Goal: Transaction & Acquisition: Purchase product/service

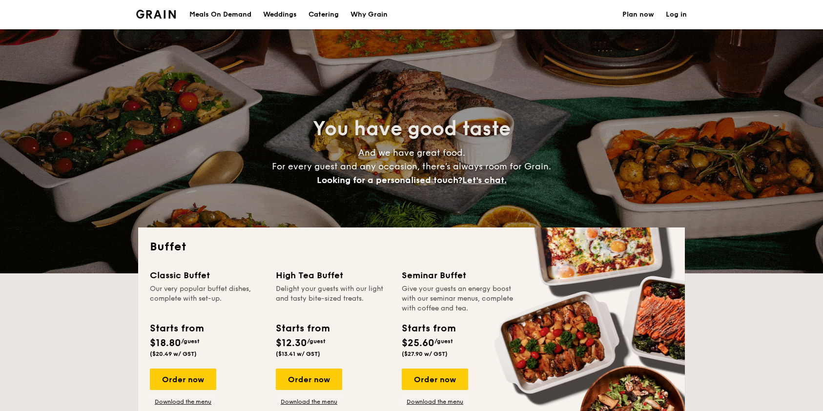
select select
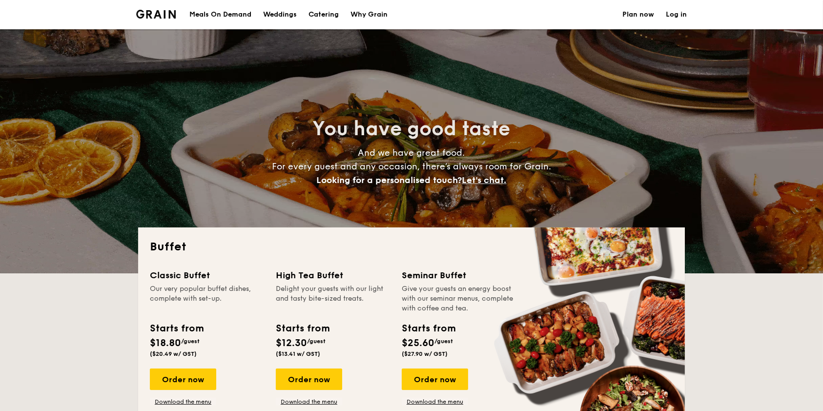
click at [335, 10] on h1 "Catering" at bounding box center [323, 14] width 30 height 29
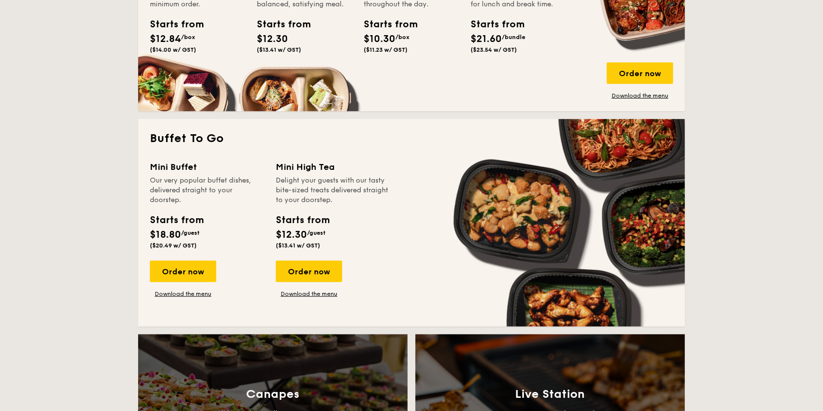
scroll to position [586, 0]
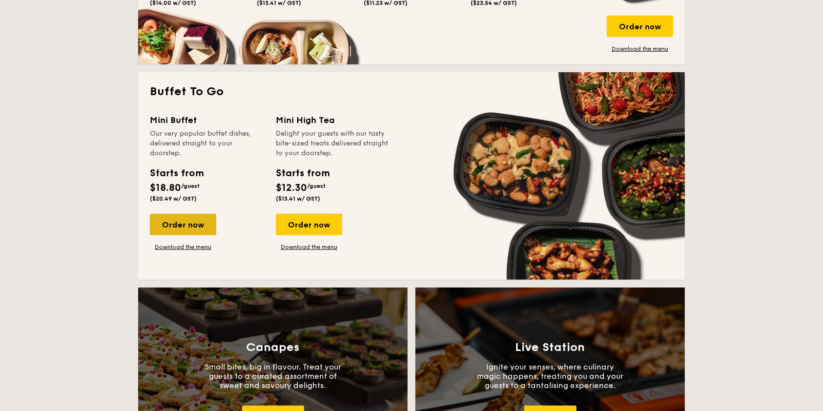
click at [205, 221] on div "Order now" at bounding box center [183, 224] width 66 height 21
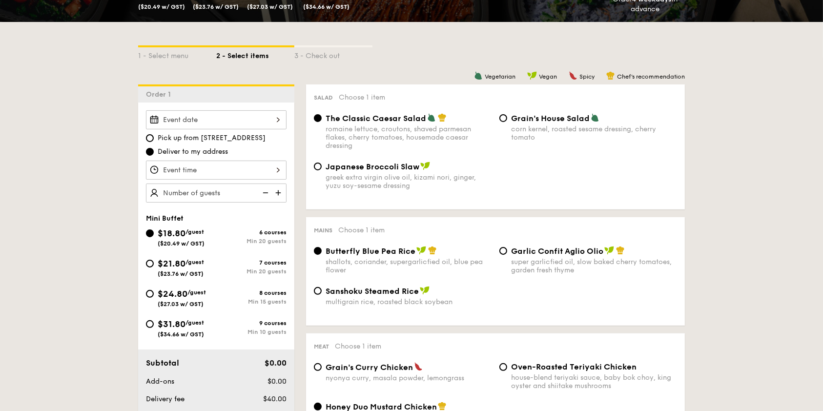
scroll to position [230, 0]
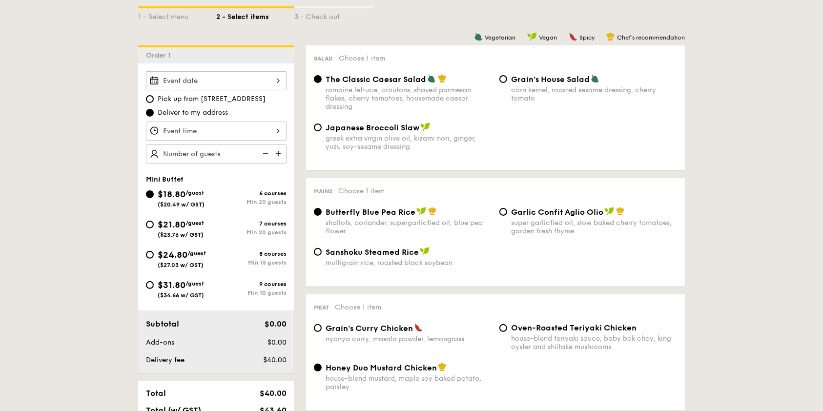
click at [190, 256] on div "$24.80 /guest ($27.03 w/ GST)" at bounding box center [182, 258] width 48 height 20
click at [154, 256] on input "$24.80 /guest ($27.03 w/ GST) 8 courses Min 15 guests" at bounding box center [150, 255] width 8 height 8
radio input "true"
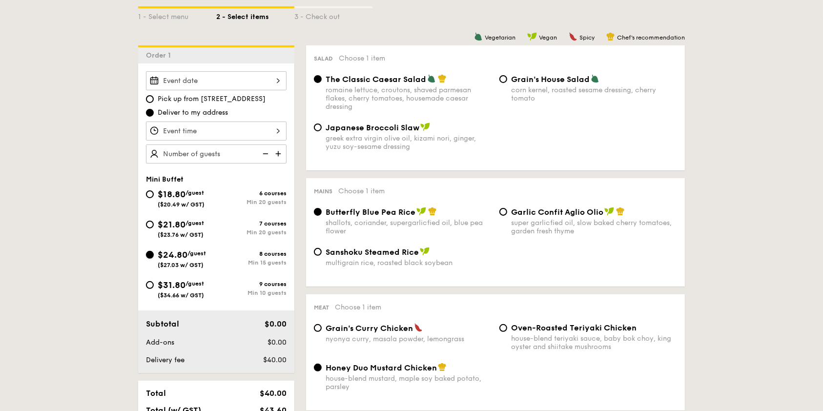
radio input "false"
radio input "true"
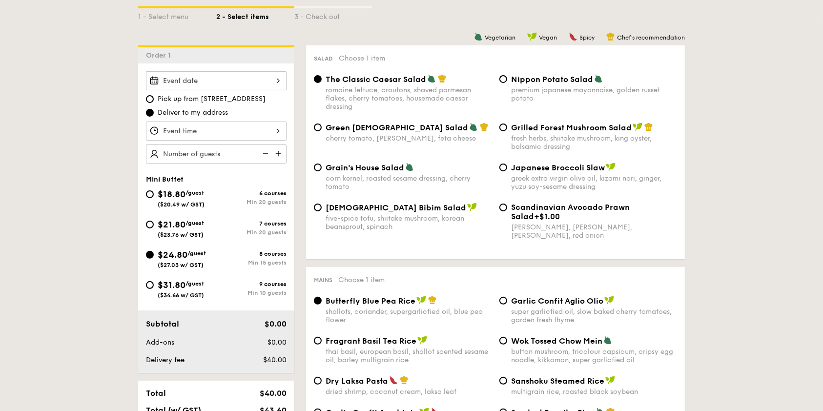
click at [279, 154] on img at bounding box center [279, 153] width 15 height 19
click at [278, 153] on img at bounding box center [279, 153] width 15 height 19
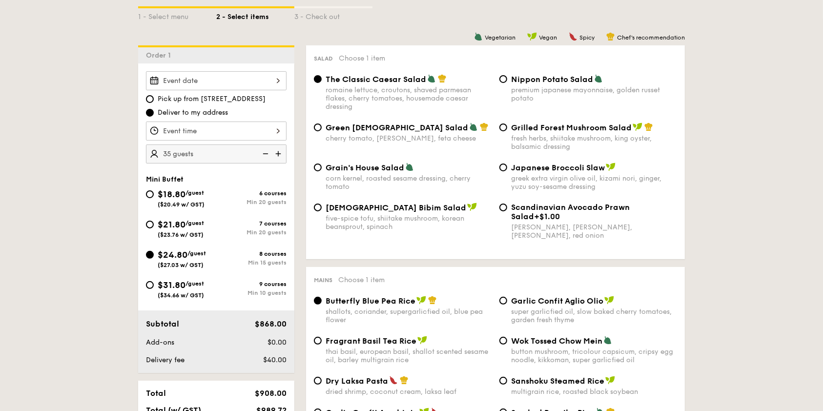
click at [278, 153] on img at bounding box center [279, 153] width 15 height 19
type input "40 guests"
click at [199, 87] on div at bounding box center [216, 80] width 141 height 19
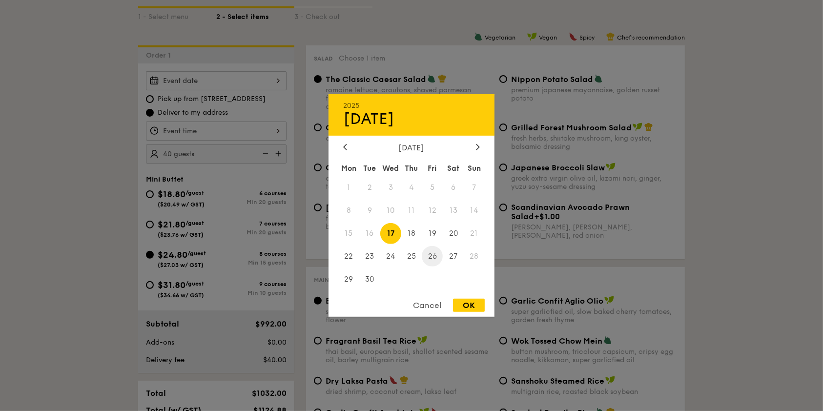
click at [436, 253] on span "26" at bounding box center [432, 255] width 21 height 21
click at [473, 305] on div "OK" at bounding box center [469, 305] width 32 height 13
type input "[DATE]"
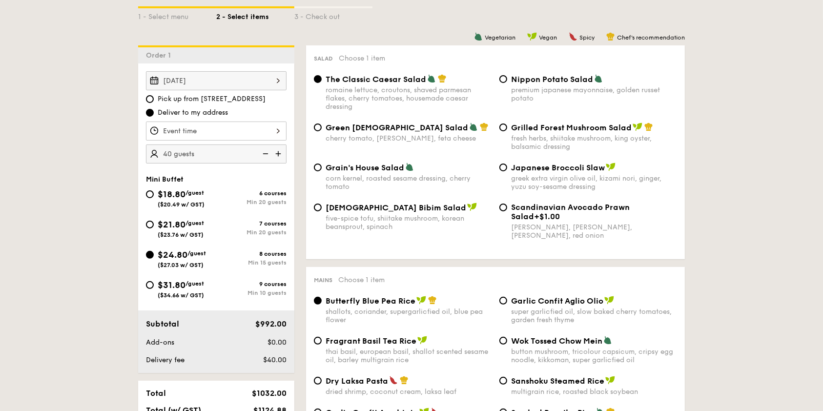
click at [265, 157] on img at bounding box center [264, 153] width 15 height 19
click at [280, 151] on img at bounding box center [279, 153] width 15 height 19
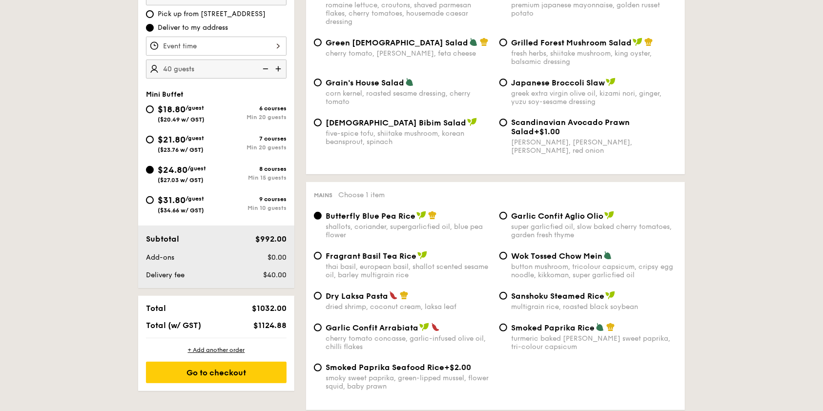
scroll to position [295, 0]
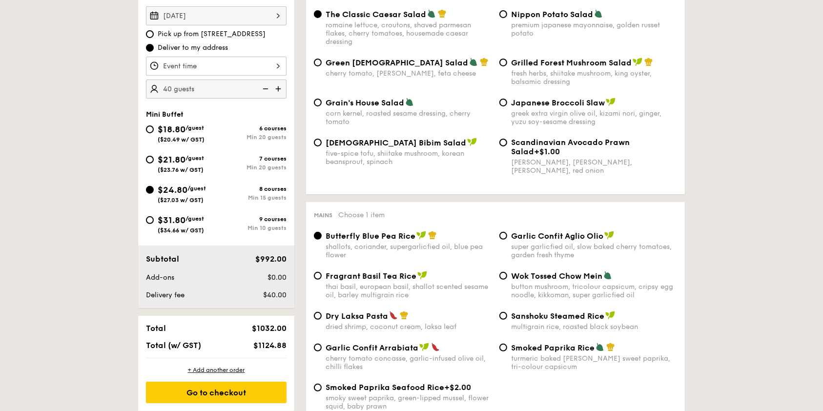
click at [265, 86] on img at bounding box center [264, 89] width 15 height 19
type input "35 guests"
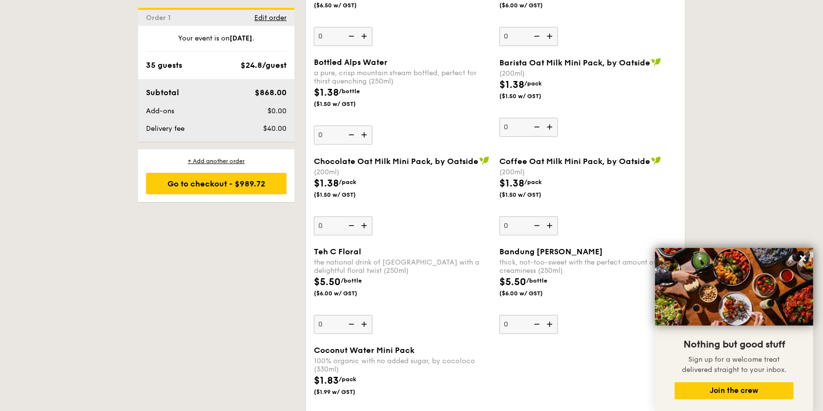
scroll to position [2769, 0]
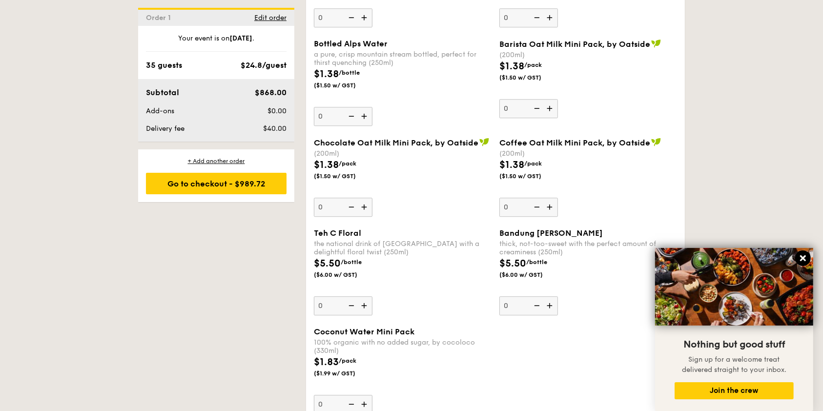
click at [805, 259] on icon at bounding box center [802, 258] width 9 height 9
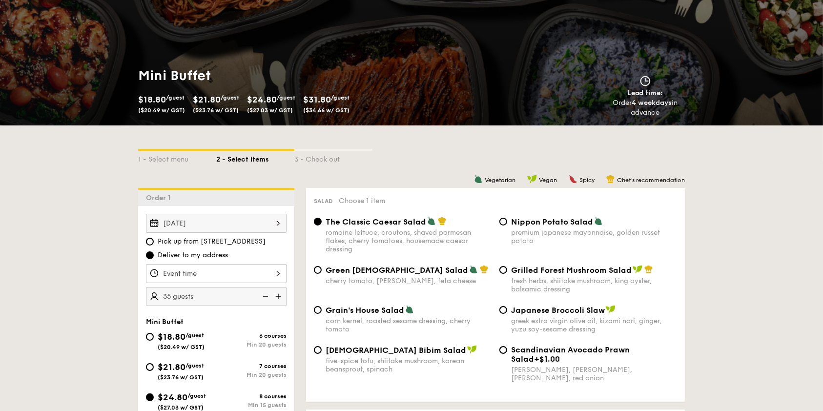
scroll to position [0, 0]
